Goal: Transaction & Acquisition: Purchase product/service

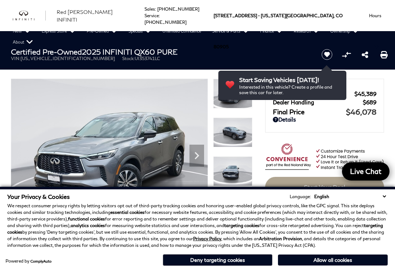
click at [224, 258] on button "Deny targeting cookies" at bounding box center [218, 260] width 110 height 12
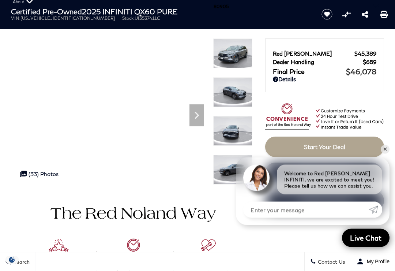
scroll to position [41, 0]
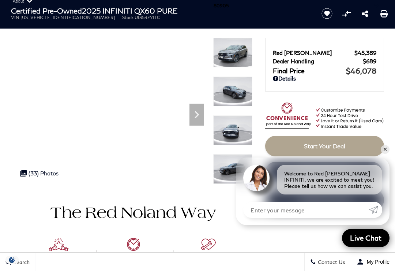
click at [198, 114] on icon "Next" at bounding box center [197, 114] width 4 height 7
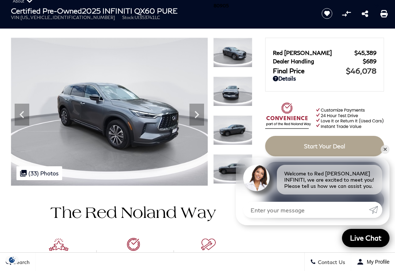
click at [199, 114] on icon "Next" at bounding box center [197, 114] width 15 height 15
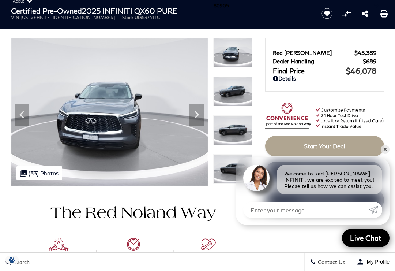
click at [202, 110] on icon "Next" at bounding box center [197, 114] width 15 height 15
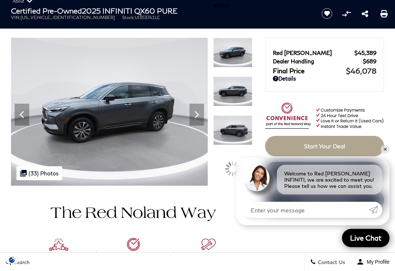
click at [201, 110] on icon "Next" at bounding box center [197, 114] width 15 height 15
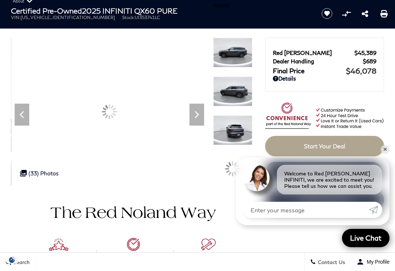
click at [200, 112] on icon "Next" at bounding box center [197, 114] width 15 height 15
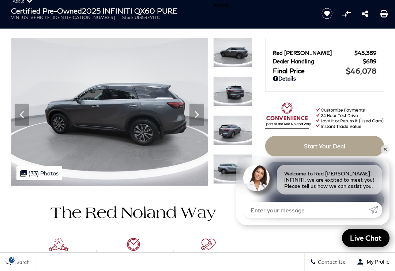
click at [201, 114] on icon "Next" at bounding box center [197, 114] width 15 height 15
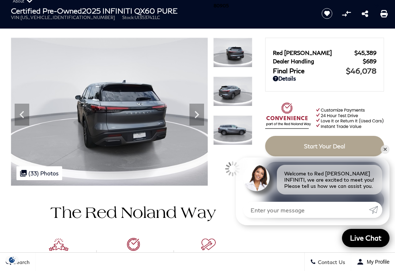
click at [202, 113] on icon "Next" at bounding box center [197, 114] width 15 height 15
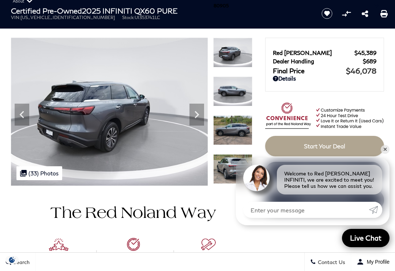
click at [200, 113] on icon "Next" at bounding box center [197, 114] width 15 height 15
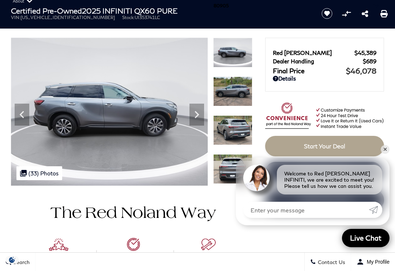
click at [200, 116] on icon "Next" at bounding box center [197, 114] width 15 height 15
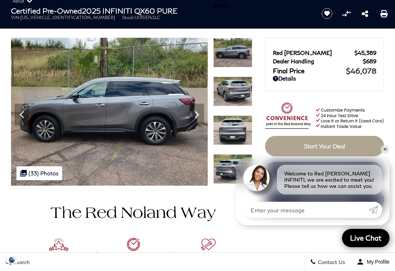
click at [202, 114] on icon "Next" at bounding box center [197, 114] width 15 height 15
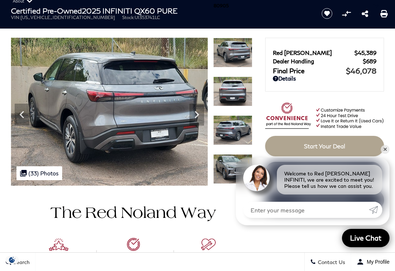
click at [200, 113] on icon "Next" at bounding box center [197, 114] width 15 height 15
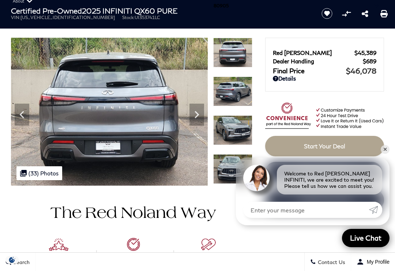
click at [202, 109] on icon "Next" at bounding box center [197, 114] width 15 height 15
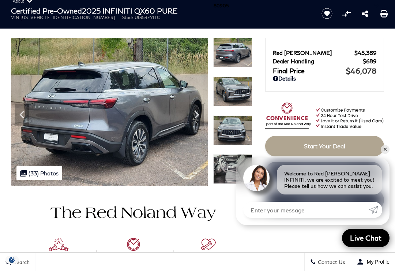
click at [203, 109] on icon "Next" at bounding box center [197, 114] width 15 height 15
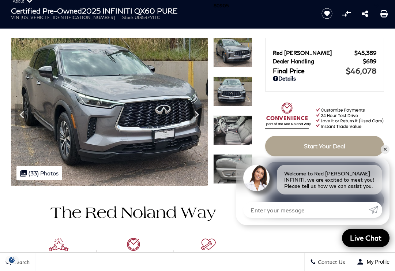
click at [204, 109] on img at bounding box center [109, 112] width 197 height 148
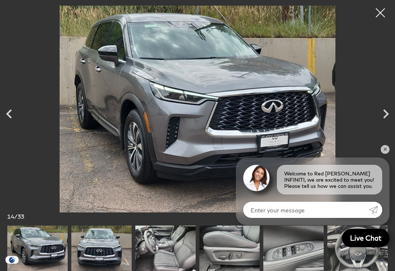
click at [383, 120] on icon "Next" at bounding box center [386, 114] width 18 height 18
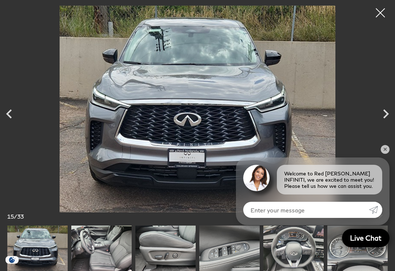
click at [390, 115] on icon "Next" at bounding box center [386, 114] width 18 height 18
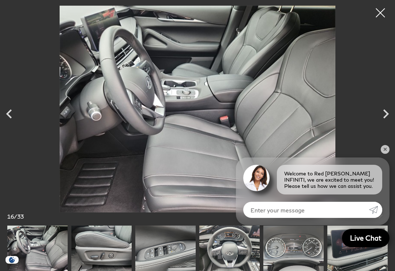
click at [387, 116] on icon "Next" at bounding box center [386, 114] width 18 height 18
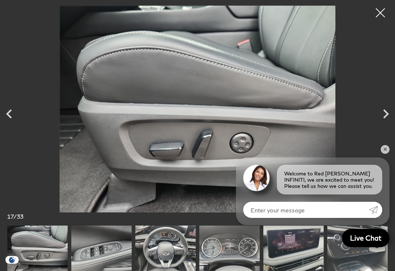
click at [390, 117] on icon "Next" at bounding box center [386, 114] width 18 height 18
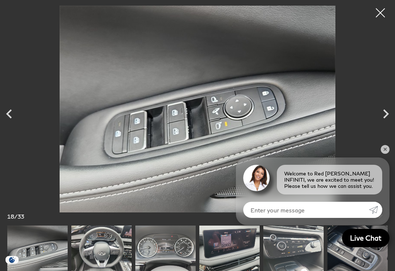
click at [383, 116] on icon "Next" at bounding box center [386, 114] width 18 height 18
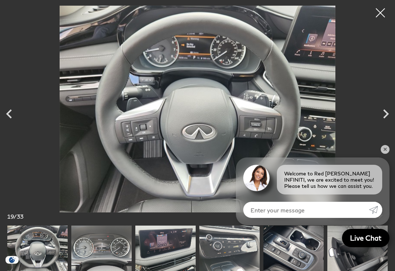
click at [383, 120] on icon "Next" at bounding box center [386, 114] width 18 height 18
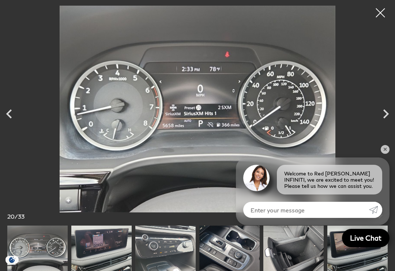
click at [390, 118] on icon "Next" at bounding box center [386, 114] width 18 height 18
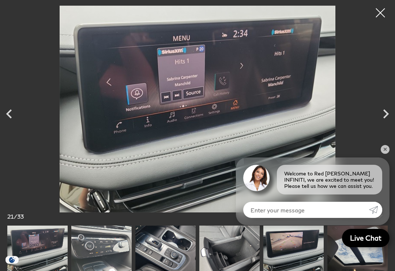
click at [383, 14] on div at bounding box center [381, 13] width 18 height 18
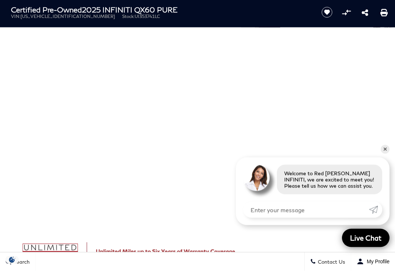
scroll to position [337, 0]
click at [384, 154] on link "✕" at bounding box center [385, 149] width 9 height 9
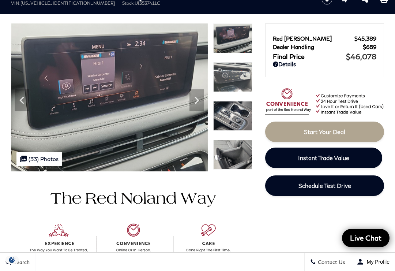
scroll to position [0, 0]
